Goal: Find specific page/section

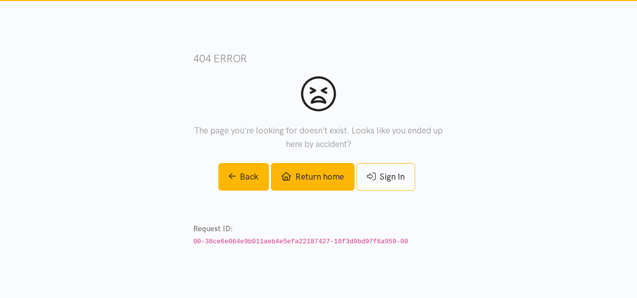
click at [298, 169] on link "Return home" at bounding box center [312, 177] width 83 height 28
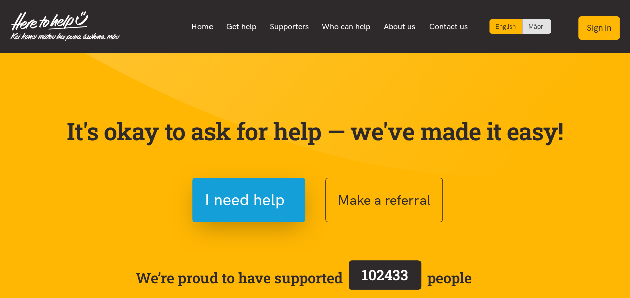
click at [596, 29] on button "Sign in" at bounding box center [599, 28] width 42 height 24
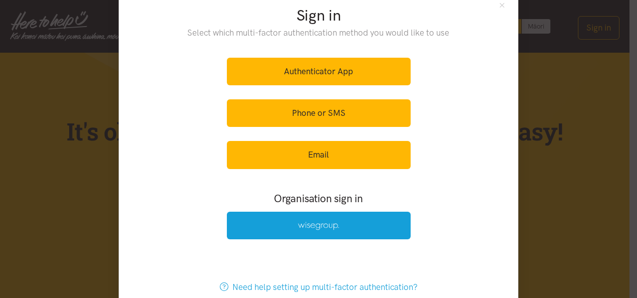
scroll to position [25, 0]
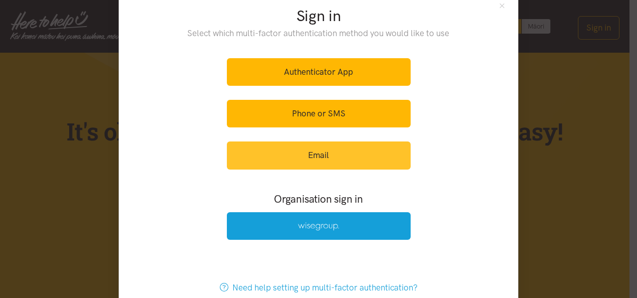
click at [310, 152] on link "Email" at bounding box center [319, 155] width 184 height 28
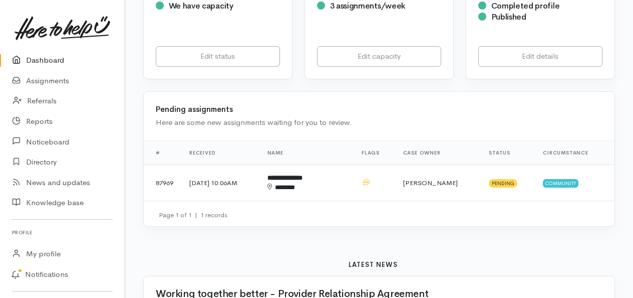
scroll to position [270, 0]
click at [209, 165] on td "25 Aug 2025, 10:06AM" at bounding box center [220, 183] width 78 height 36
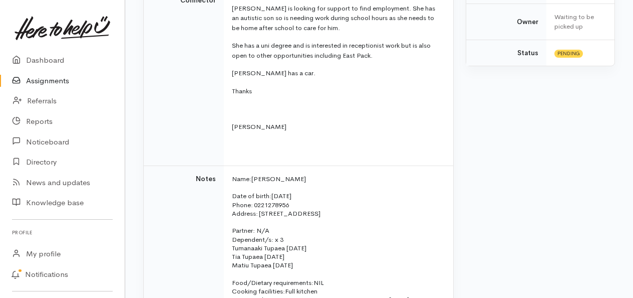
scroll to position [310, 0]
